Goal: Connect with others: Connect with others

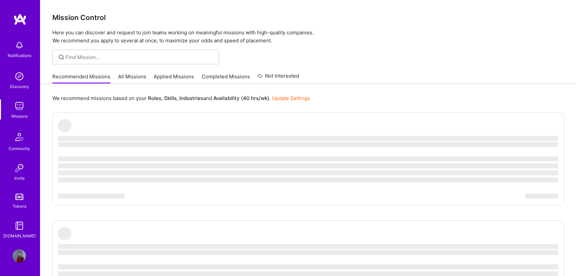
click at [20, 258] on img at bounding box center [19, 255] width 13 height 13
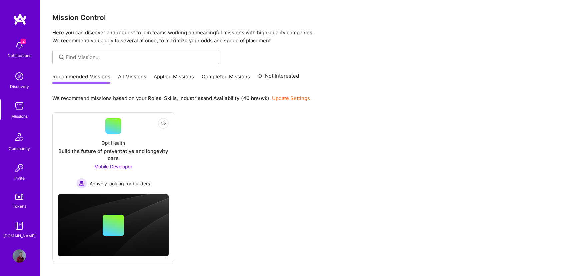
click at [17, 47] on img at bounding box center [19, 45] width 13 height 13
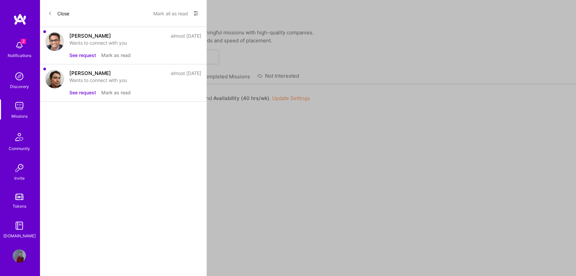
click at [92, 55] on button "See request" at bounding box center [82, 55] width 27 height 7
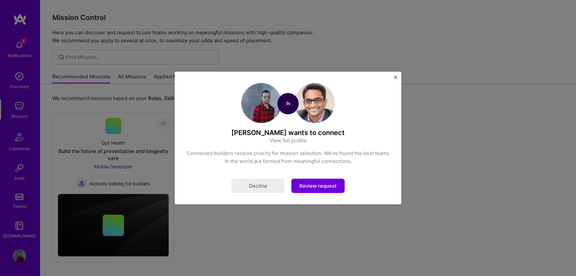
click at [318, 189] on button "Review request" at bounding box center [317, 186] width 53 height 14
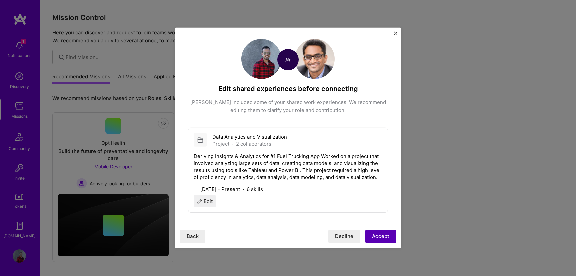
click at [380, 239] on button "Accept" at bounding box center [380, 235] width 31 height 13
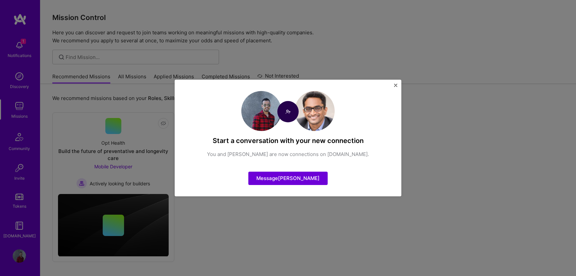
click at [396, 87] on img "Close" at bounding box center [395, 85] width 3 height 3
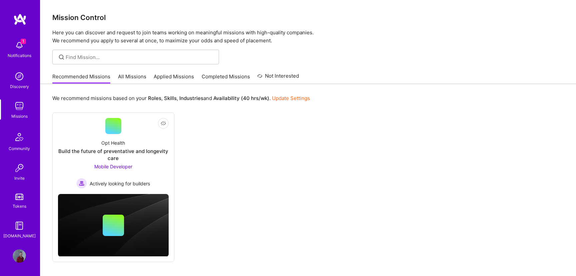
click at [23, 45] on img at bounding box center [19, 45] width 13 height 13
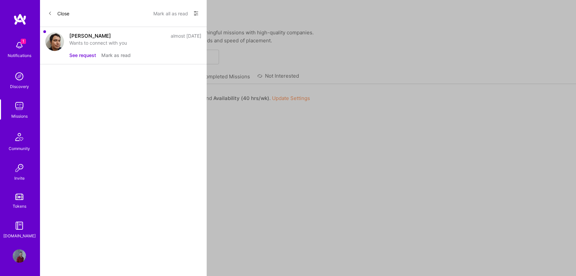
click at [90, 53] on button "See request" at bounding box center [82, 55] width 27 height 7
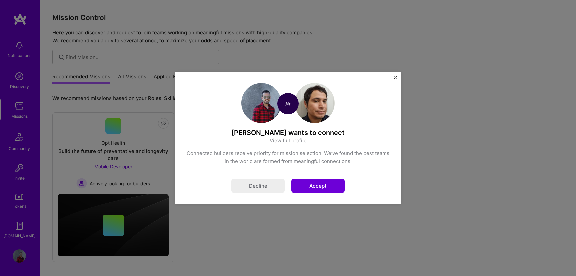
click at [319, 188] on button "Accept" at bounding box center [317, 186] width 53 height 14
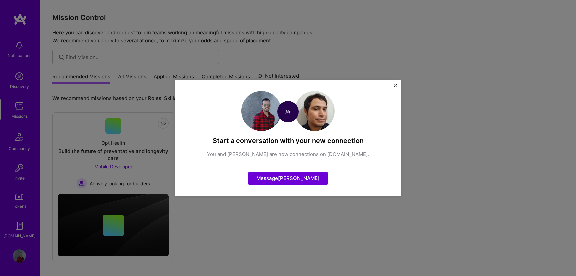
click at [395, 87] on button "Close" at bounding box center [395, 87] width 3 height 7
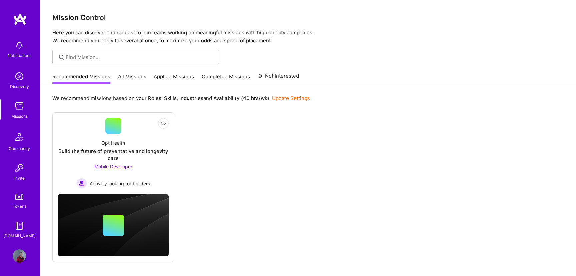
click at [22, 108] on img at bounding box center [19, 105] width 13 height 13
click at [20, 107] on img at bounding box center [19, 105] width 13 height 13
click at [21, 76] on img at bounding box center [19, 76] width 13 height 13
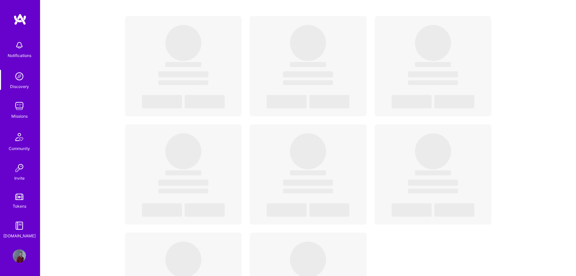
scroll to position [138, 0]
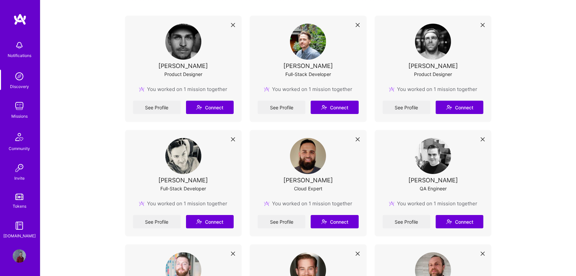
click at [17, 140] on img at bounding box center [19, 137] width 16 height 16
